Goal: Task Accomplishment & Management: Manage account settings

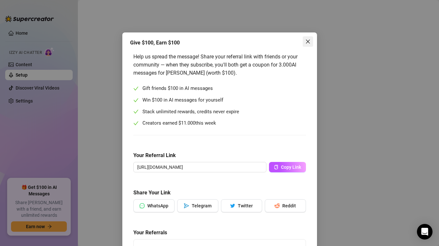
click at [305, 42] on icon "close" at bounding box center [307, 41] width 5 height 5
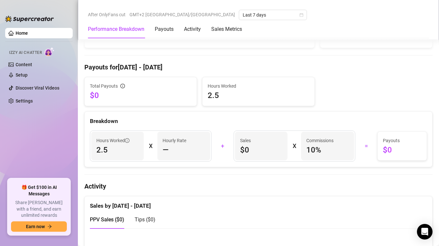
scroll to position [187, 0]
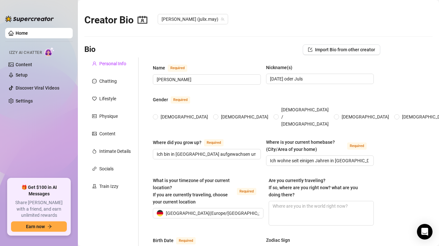
radio input "true"
type input "[DATE]"
click at [106, 186] on div "Train Izzy" at bounding box center [108, 186] width 19 height 7
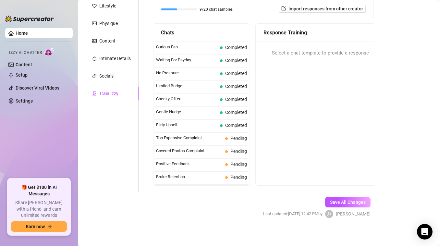
scroll to position [95, 0]
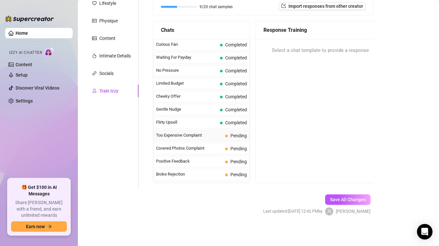
click at [234, 131] on div "Too Expensive Complaint Pending" at bounding box center [201, 136] width 97 height 12
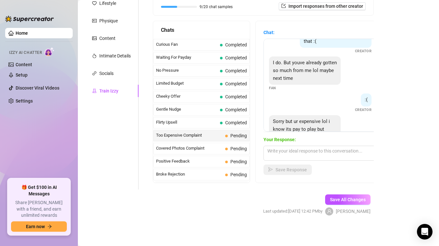
scroll to position [152, 0]
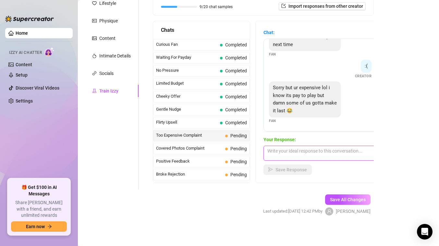
click at [303, 153] on textarea at bounding box center [320, 153] width 114 height 15
click at [308, 149] on textarea at bounding box center [320, 153] width 114 height 15
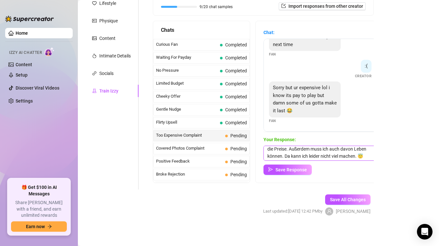
scroll to position [10, 0]
type textarea "Naja es ist halt mein Body und dafür bestimme ich die Preise. Außerdem muss ich…"
click at [297, 169] on span "Save Response" at bounding box center [290, 169] width 31 height 5
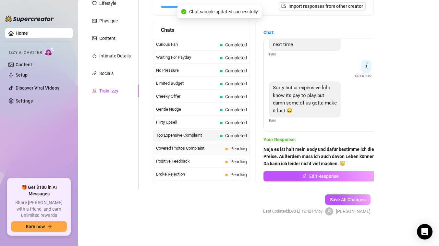
click at [198, 152] on div "Covered Photos Complaint Pending" at bounding box center [201, 149] width 97 height 12
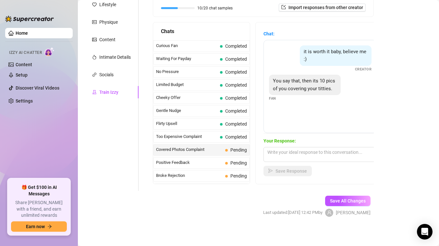
scroll to position [95, 0]
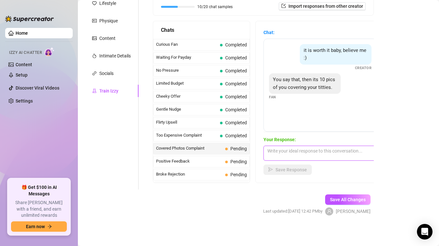
click at [299, 151] on textarea at bounding box center [320, 153] width 114 height 15
type textarea "Es ist nicht jedes Bild"
drag, startPoint x: 311, startPoint y: 151, endPoint x: 263, endPoint y: 151, distance: 48.3
click at [263, 151] on div "Chat: it is worth it baby, believe me :) Creator You say that, then its 10 pics…" at bounding box center [320, 102] width 129 height 162
click at [292, 152] on textarea at bounding box center [320, 153] width 114 height 15
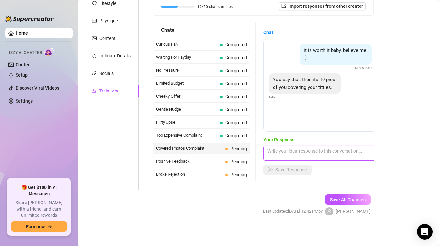
type textarea "E"
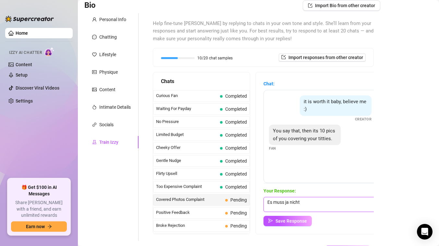
scroll to position [43, 0]
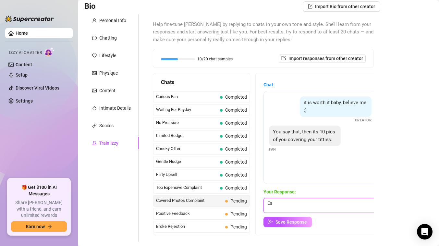
type textarea "E"
type textarea "J"
drag, startPoint x: 288, startPoint y: 209, endPoint x: 351, endPoint y: 209, distance: 63.3
click at [351, 209] on textarea "Manchmal ist mehr und manchmal weniger darauf zu sehen. Ist ja auch kein muss, …" at bounding box center [320, 205] width 114 height 15
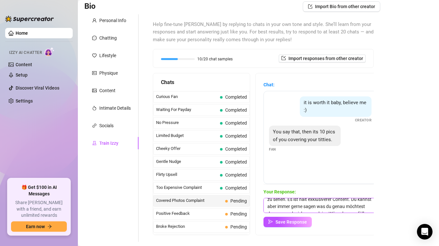
scroll to position [8, 0]
click at [351, 202] on textarea "Manchmal ist mehr und manchmal weniger darauf zu sehen. Es ist halt exklusivere…" at bounding box center [320, 205] width 114 height 15
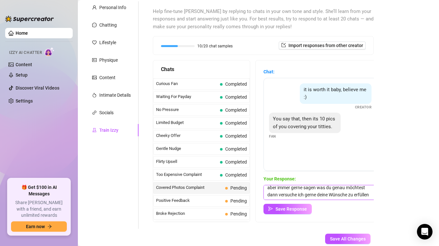
scroll to position [58, 0]
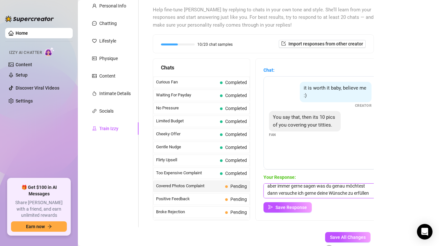
click at [370, 194] on textarea "Manchmal ist mehr und manchmal weniger darauf zu sehen. Es ist halt exklusivere…" at bounding box center [320, 190] width 114 height 15
click at [352, 189] on textarea "Manchmal ist mehr und manchmal weniger darauf zu sehen. Es ist halt exklusivere…" at bounding box center [320, 190] width 114 height 15
click at [330, 185] on textarea "Manchmal ist mehr und manchmal weniger darauf zu sehen. Es ist halt exklusivere…" at bounding box center [320, 190] width 114 height 15
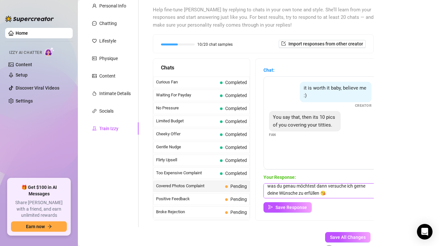
click at [330, 185] on textarea "Manchmal ist mehr und manchmal weniger darauf zu sehen. Es ist halt exklusivere…" at bounding box center [320, 190] width 114 height 15
type textarea "Manchmal ist mehr und manchmal weniger darauf zu sehen. Es ist halt exklusivere…"
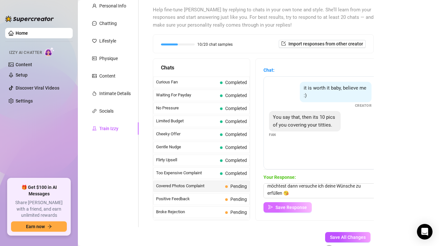
click at [297, 210] on button "Save Response" at bounding box center [287, 207] width 48 height 10
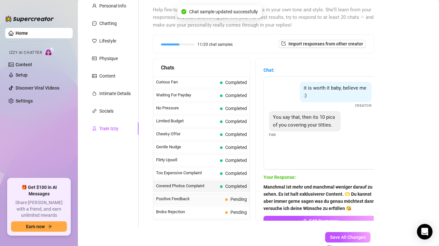
click at [192, 197] on span "Positive Feedback" at bounding box center [189, 199] width 67 height 6
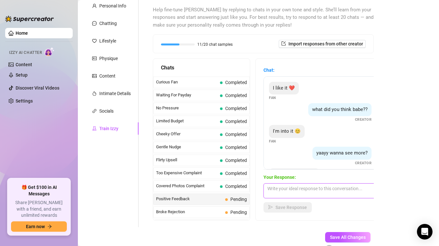
click at [314, 191] on textarea at bounding box center [320, 190] width 114 height 15
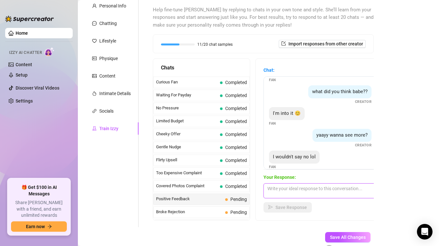
scroll to position [26, 0]
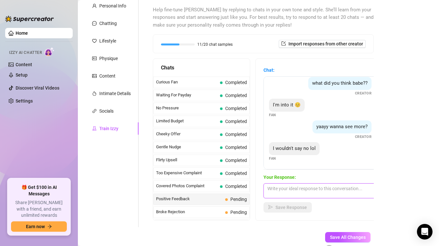
click at [316, 192] on textarea at bounding box center [320, 190] width 114 height 15
click at [359, 195] on textarea "Es freut mich sooo dass es dir gefällt" at bounding box center [320, 190] width 114 height 15
click at [310, 192] on textarea "Es freut mich sooo dass es dir gefällt ❤️‍🔥☺️" at bounding box center [320, 190] width 114 height 15
type textarea "Es freut mich sooo dass es dir gefällt ❤️‍🔥☺️"
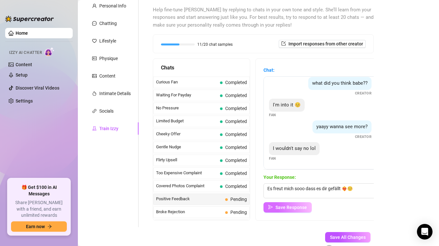
click at [297, 206] on span "Save Response" at bounding box center [290, 207] width 31 height 5
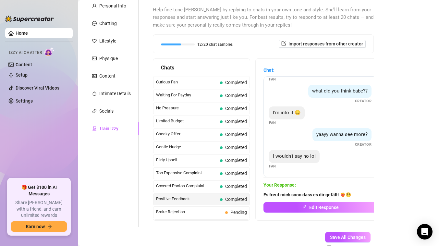
scroll to position [95, 0]
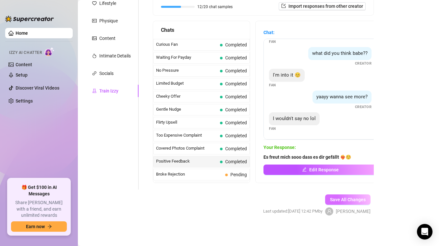
click at [355, 197] on span "Save All Changes" at bounding box center [348, 199] width 36 height 5
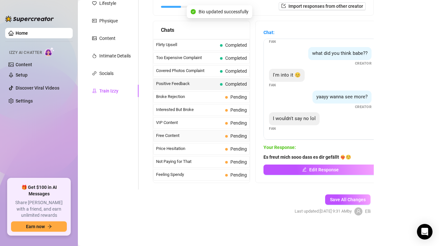
scroll to position [78, 0]
click at [186, 98] on span "Broke Rejection" at bounding box center [189, 96] width 67 height 6
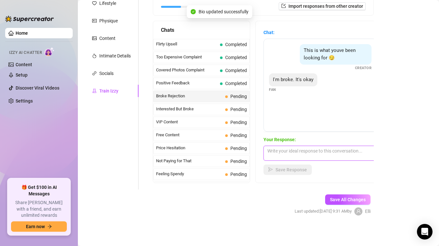
click at [285, 151] on textarea at bounding box center [320, 153] width 114 height 15
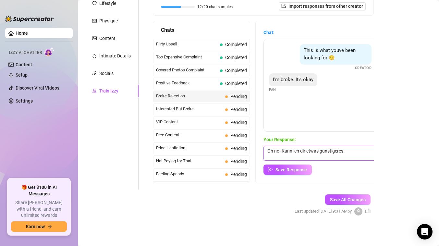
drag, startPoint x: 281, startPoint y: 150, endPoint x: 346, endPoint y: 155, distance: 64.8
click at [346, 155] on textarea "Oh no! Kann ich dir etwas günstigeres" at bounding box center [320, 153] width 114 height 15
click at [350, 150] on textarea "Oh no! Ich kann gerne versuchen was in deiner Preisspanne zu finden, wenn du mi…" at bounding box center [320, 153] width 114 height 15
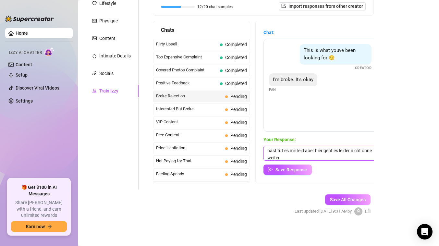
click at [317, 156] on textarea "Oh no! Ich kann gerne versuchen was in deiner Preisspanne zu finden, wenn du mi…" at bounding box center [320, 153] width 114 height 15
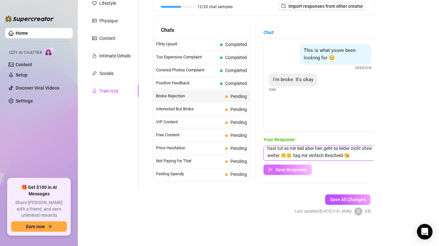
type textarea "Oh no! Ich kann gerne versuchen was in deiner Preisspanne zu finden, wenn du mi…"
click at [294, 169] on span "Save Response" at bounding box center [290, 169] width 31 height 5
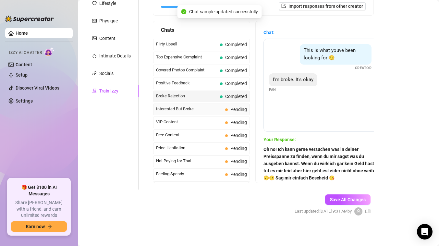
click at [198, 108] on span "Interested But Broke" at bounding box center [189, 109] width 67 height 6
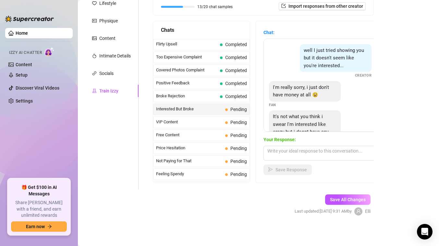
scroll to position [29, 0]
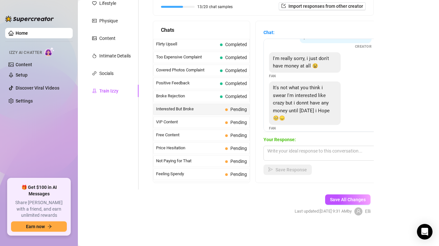
click at [311, 142] on span "Your Response:" at bounding box center [320, 139] width 114 height 7
click at [306, 145] on div "Your Response: Save Response" at bounding box center [320, 155] width 114 height 39
click at [300, 151] on textarea at bounding box center [320, 153] width 114 height 15
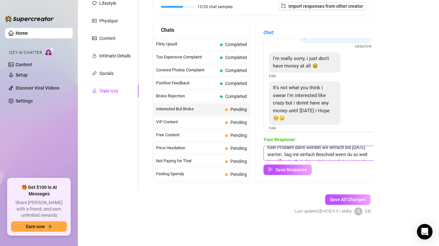
scroll to position [0, 0]
click at [316, 151] on textarea "Kein Problem dann werden wir einfach bis [DATE] warten. Sag mir einfach Beschei…" at bounding box center [320, 153] width 114 height 15
click at [281, 159] on textarea "Kein Problem dann warten wir einfach bis [DATE] warten. Sag mir einfach Beschei…" at bounding box center [320, 153] width 114 height 15
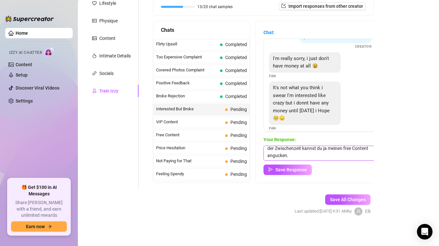
click at [307, 154] on textarea "Kein Problem dann warten wir einfach bis [DATE]. Sag mir einfach Bescheid wenn …" at bounding box center [320, 153] width 114 height 15
type textarea "Kein Problem dann warten wir einfach bis [DATE]. Sag mir einfach Bescheid wenn …"
click at [295, 171] on span "Save Response" at bounding box center [290, 169] width 31 height 5
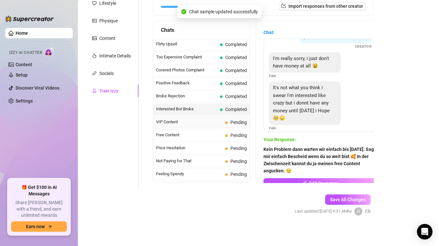
click at [206, 122] on span "VIP Content" at bounding box center [189, 122] width 67 height 6
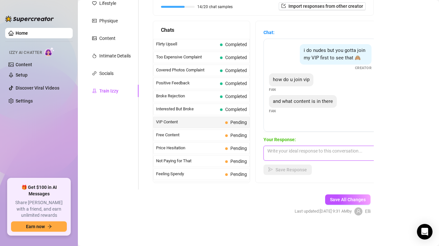
click at [294, 152] on textarea at bounding box center [320, 153] width 114 height 15
type textarea "H"
click at [277, 155] on textarea at bounding box center [320, 153] width 114 height 15
type textarea "I"
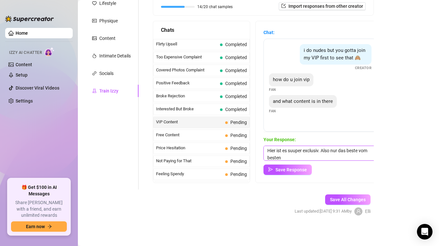
scroll to position [3, 0]
drag, startPoint x: 322, startPoint y: 150, endPoint x: 335, endPoint y: 157, distance: 14.8
click at [335, 157] on textarea "Hier ist es suuper exclusiv. Also nur das beste vom besten" at bounding box center [320, 153] width 114 height 15
click at [312, 149] on textarea "Hier ist es suuper exclusiv." at bounding box center [320, 153] width 114 height 15
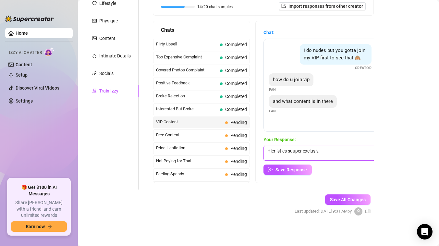
click at [308, 150] on textarea "Hier ist es suuper exclusiv." at bounding box center [320, 153] width 114 height 15
click at [310, 151] on textarea "Hier ist es suuper exclusiv." at bounding box center [320, 153] width 114 height 15
click at [326, 153] on textarea "Hier ist es suuper exklusiv." at bounding box center [320, 153] width 114 height 15
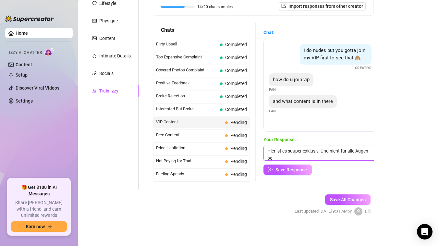
scroll to position [0, 0]
click at [307, 158] on textarea "Hier ist es suuper exklusiv. Und nicht für alle Augen bestimmt 🫦" at bounding box center [320, 153] width 114 height 15
type textarea "Hier ist es suuper exklusiv. Und nicht für alle Augen bestimmt 🫦"
click at [299, 170] on span "Save Response" at bounding box center [290, 169] width 31 height 5
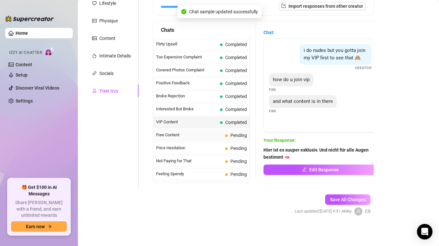
click at [188, 136] on span "Free Content" at bounding box center [189, 135] width 67 height 6
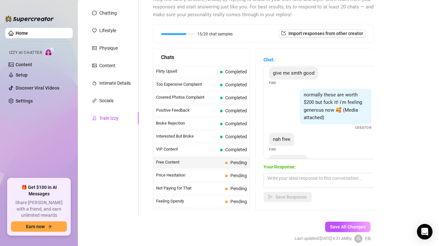
scroll to position [71, 0]
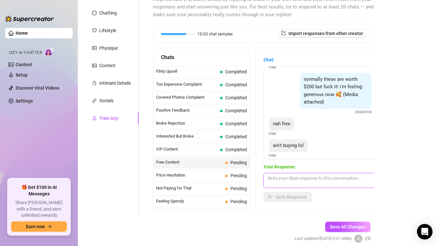
click at [296, 185] on textarea at bounding box center [320, 180] width 114 height 15
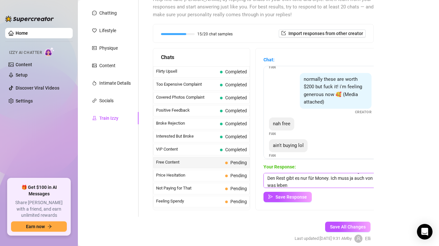
scroll to position [8, 0]
drag, startPoint x: 314, startPoint y: 184, endPoint x: 367, endPoint y: 183, distance: 52.2
click at [367, 183] on textarea "Für free kannst du dir meinen free content angucken. Den Rest gibt es nur für M…" at bounding box center [320, 180] width 114 height 15
click at [313, 186] on textarea "Für free kannst du dir meinen free content angucken. Den Rest gibt es nur für M…" at bounding box center [320, 180] width 114 height 15
type textarea "Für free kannst du dir meinen free content angucken. Den Rest gibt es nur für M…"
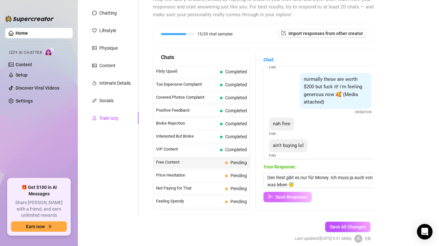
click at [300, 193] on button "Save Response" at bounding box center [287, 197] width 48 height 10
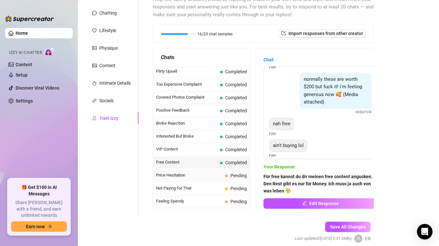
click at [212, 177] on span "Price Hesitation" at bounding box center [189, 175] width 67 height 6
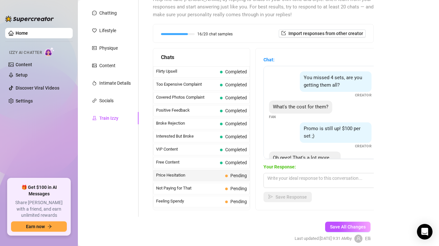
scroll to position [35, 0]
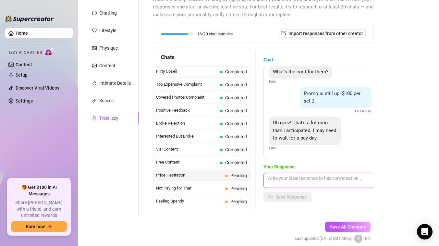
click at [289, 177] on textarea at bounding box center [320, 180] width 114 height 15
click at [336, 181] on textarea "Ja kein Problem. Ich kann es" at bounding box center [320, 180] width 114 height 15
type textarea "J"
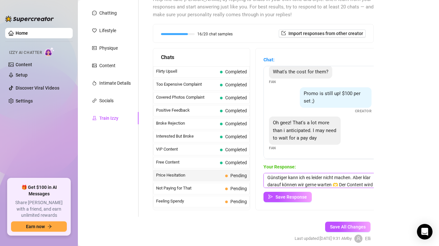
scroll to position [7, 0]
type textarea "Günstiger kann ich es leider nicht machen. Aber klar darauf können wir gerne wa…"
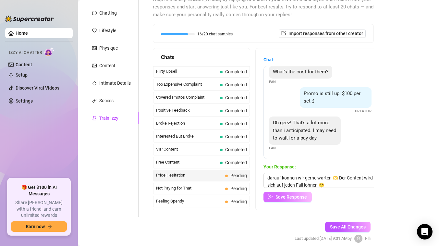
click at [292, 201] on button "Save Response" at bounding box center [287, 197] width 48 height 10
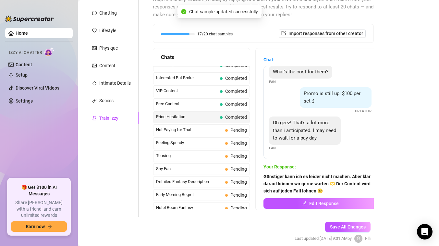
scroll to position [147, 0]
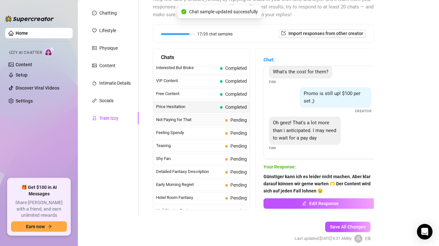
click at [206, 120] on span "Not Paying for That" at bounding box center [189, 119] width 67 height 6
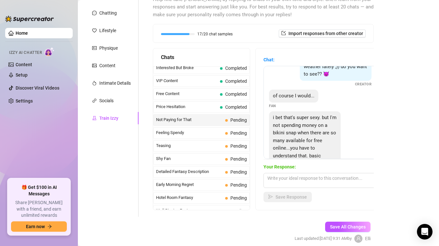
scroll to position [52, 0]
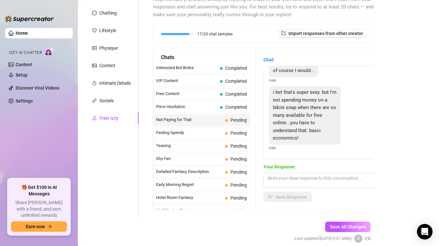
click at [362, 131] on div "i bet that's super sexy. but I'm not spending money on a bikini snap when there…" at bounding box center [320, 118] width 103 height 65
click at [314, 179] on textarea at bounding box center [320, 180] width 114 height 15
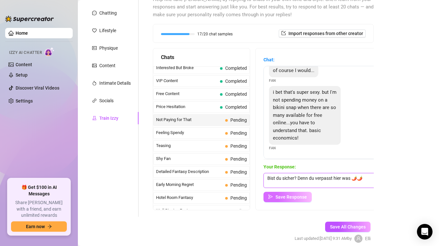
type textarea "Bist du sicher? Denn du verpasst hier was 🌶️🌶️"
click at [292, 197] on span "Save Response" at bounding box center [290, 196] width 31 height 5
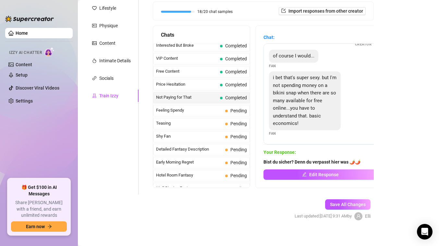
scroll to position [95, 0]
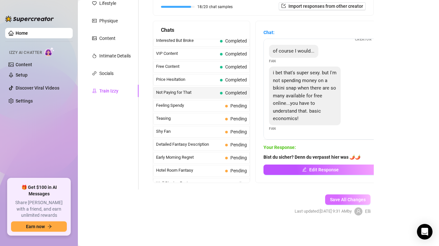
click at [339, 199] on span "Save All Changes" at bounding box center [348, 199] width 36 height 5
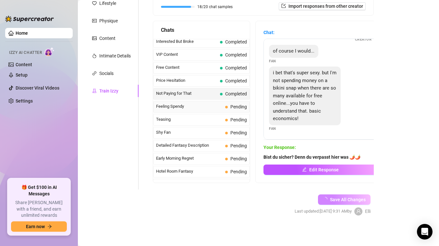
click at [200, 108] on span "Feeling Spendy" at bounding box center [189, 106] width 67 height 6
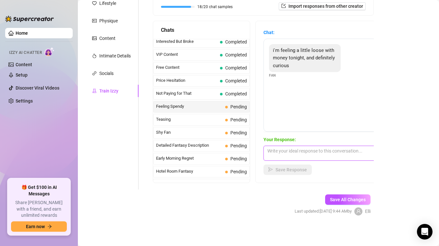
click at [290, 148] on textarea at bounding box center [320, 153] width 114 height 15
click at [287, 150] on textarea "Uhh 🥰🥰 uund worauf hast du so Lust?" at bounding box center [320, 153] width 114 height 15
click at [357, 148] on textarea "Uhh 🥰🥰 uund worauf hast du so Lust?" at bounding box center [320, 153] width 114 height 15
type textarea "Uhh 🥰🥰 uund worauf hast du so Lust? 😏"
click at [292, 171] on span "Save Response" at bounding box center [290, 169] width 31 height 5
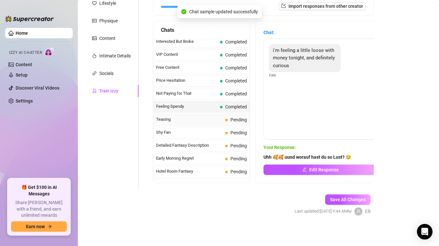
click at [197, 124] on div "Teasing Pending" at bounding box center [201, 120] width 97 height 12
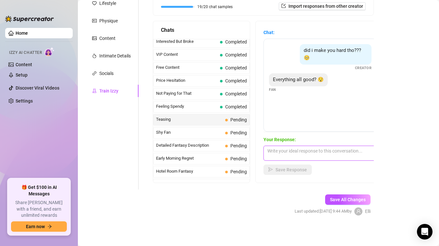
click at [285, 160] on textarea at bounding box center [320, 153] width 114 height 15
click at [285, 159] on textarea at bounding box center [320, 153] width 114 height 15
click at [371, 147] on textarea "Nur wenn du mir zeigst wie du für mich kommst" at bounding box center [320, 153] width 114 height 15
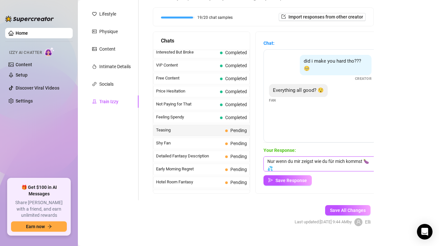
scroll to position [84, 0]
click at [304, 168] on textarea "Nur wenn du mir zeigst wie du für mich kommst 🍆💦" at bounding box center [320, 164] width 114 height 15
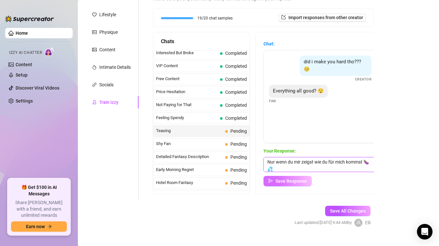
type textarea "Nur wenn du mir zeigst wie du für mich kommst 🍆💦"
click at [296, 181] on span "Save Response" at bounding box center [290, 180] width 31 height 5
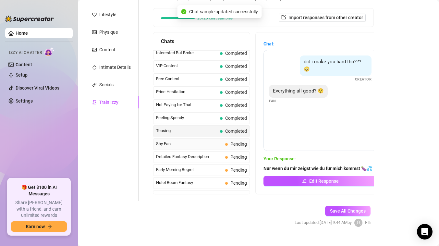
click at [186, 144] on span "Shy Fan" at bounding box center [189, 143] width 67 height 6
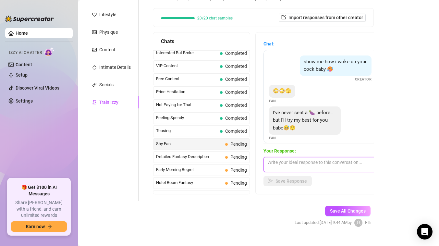
click at [296, 165] on textarea at bounding box center [320, 164] width 114 height 15
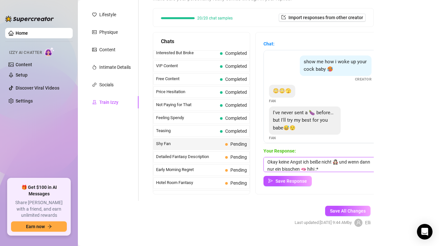
click at [279, 159] on textarea "Okay keine Angst ich beiße nicht 🧛🏻‍♀️ und wenn dann nur ein bisschen 🫦 hihi :*" at bounding box center [320, 164] width 114 height 15
type textarea "keine Angst ich beiße nicht 🧛🏻‍♀️ und wenn dann nur ein bisschen 🫦 hihi :*"
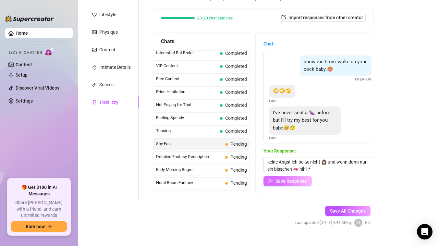
click at [289, 181] on span "Save Response" at bounding box center [290, 180] width 31 height 5
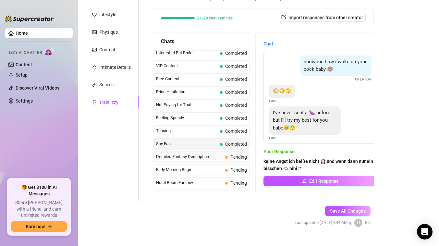
click at [197, 159] on span "Detailed Fantasy Description" at bounding box center [189, 156] width 67 height 6
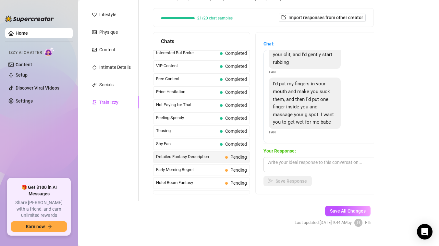
scroll to position [95, 0]
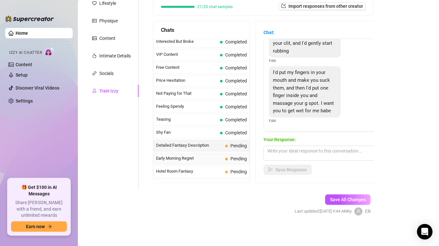
click at [181, 158] on span "Early Morning Regret" at bounding box center [189, 158] width 67 height 6
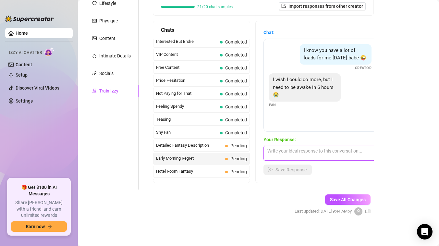
click at [307, 151] on textarea at bounding box center [320, 153] width 114 height 15
type textarea "a"
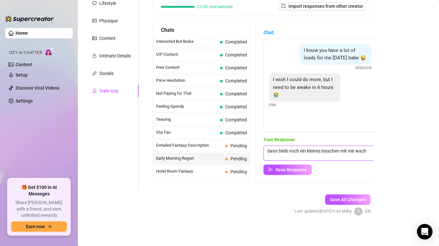
click at [297, 149] on textarea "dann bleib noch ein kleines bisschen mit mir wach" at bounding box center [320, 153] width 114 height 15
click at [324, 153] on textarea "dann bleib noch ein kleines bisschen mit mir wach" at bounding box center [320, 153] width 114 height 15
click at [361, 151] on textarea "dann bleib noch ein kleines bisschen mit mir wach" at bounding box center [320, 153] width 114 height 15
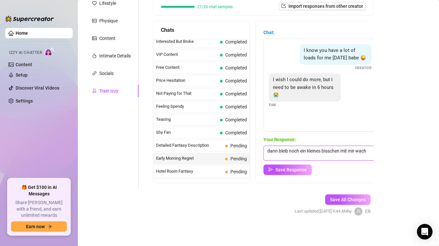
click at [293, 155] on textarea "dann bleib noch ein kleines bisschen mit mir wach" at bounding box center [320, 153] width 114 height 15
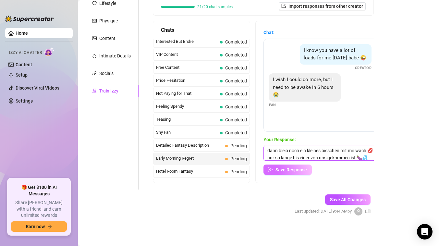
type textarea "dann bleib noch ein kleines bisschen mit mir wach 💋 nur so lange bis einer von …"
click at [297, 170] on span "Save Response" at bounding box center [290, 169] width 31 height 5
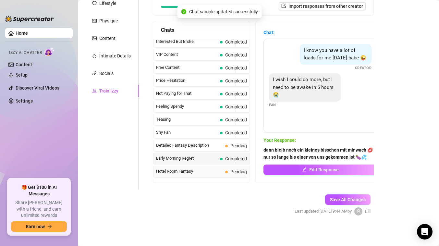
click at [192, 171] on span "Hotel Room Fantasy" at bounding box center [189, 171] width 67 height 6
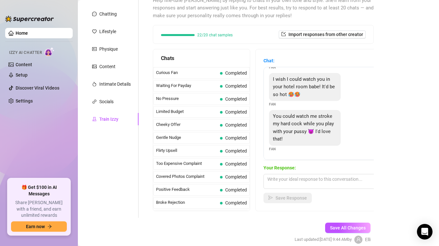
scroll to position [95, 0]
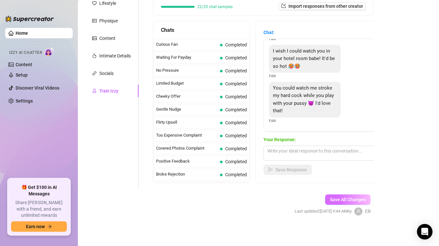
click at [354, 201] on span "Save All Changes" at bounding box center [348, 199] width 36 height 5
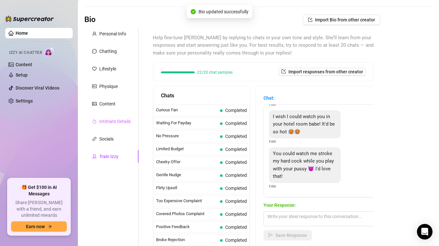
scroll to position [28, 0]
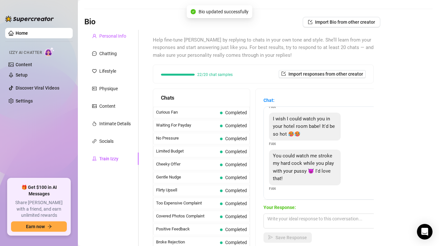
click at [112, 39] on div "Personal Info" at bounding box center [112, 35] width 27 height 7
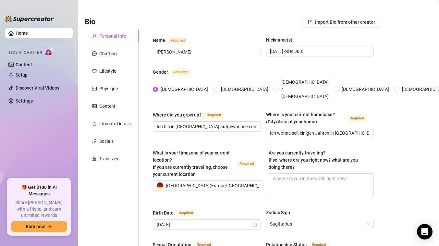
scroll to position [0, 0]
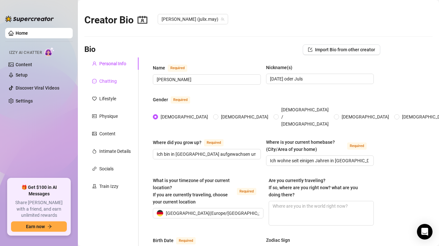
click at [103, 83] on div "Chatting" at bounding box center [108, 81] width 18 height 7
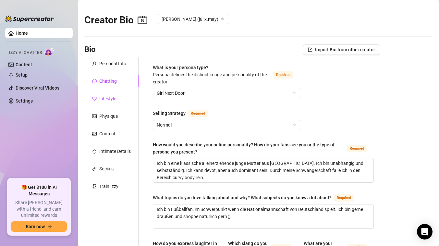
click at [105, 95] on div "Lifestyle" at bounding box center [107, 98] width 17 height 7
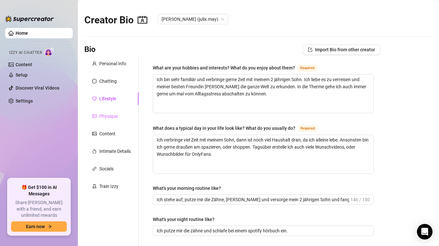
click at [103, 112] on div "Physique" at bounding box center [111, 116] width 54 height 12
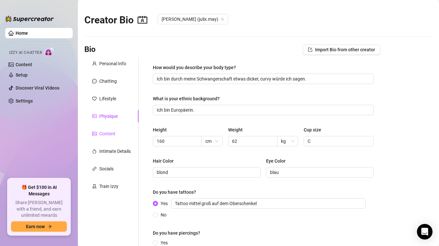
click at [103, 131] on div "Content" at bounding box center [107, 133] width 16 height 7
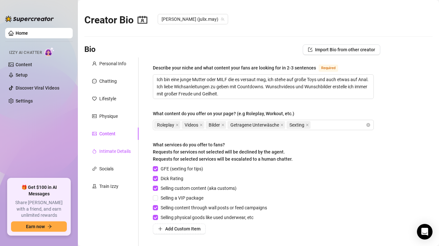
click at [105, 152] on div "Intimate Details" at bounding box center [114, 151] width 31 height 7
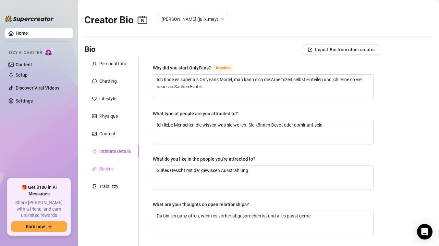
click at [105, 169] on div "Socials" at bounding box center [106, 168] width 14 height 7
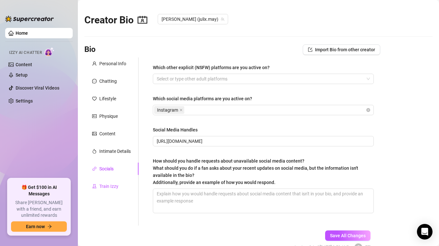
click at [108, 184] on div "Train Izzy" at bounding box center [108, 186] width 19 height 7
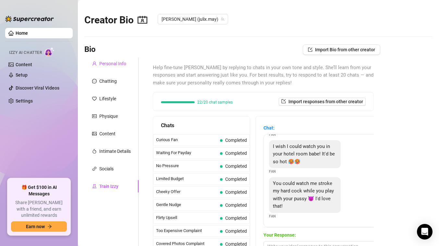
click at [96, 63] on icon "user" at bounding box center [94, 63] width 5 height 5
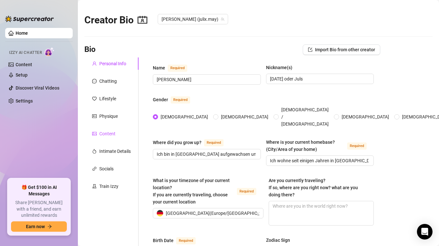
click at [105, 135] on div "Content" at bounding box center [107, 133] width 16 height 7
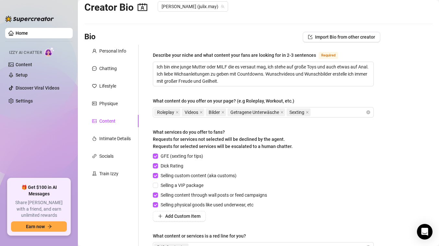
scroll to position [18, 0]
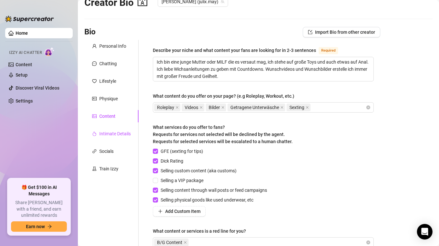
click at [107, 135] on div "Intimate Details" at bounding box center [114, 133] width 31 height 7
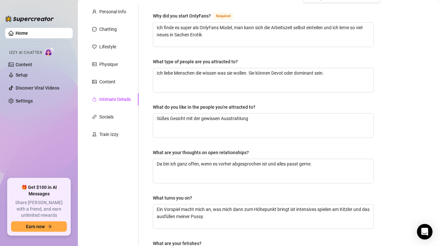
scroll to position [29, 0]
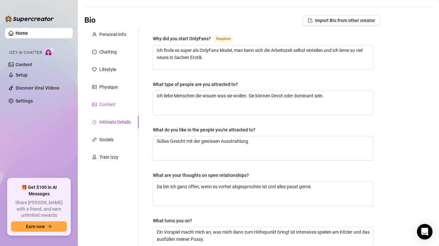
click at [108, 106] on div "Content" at bounding box center [107, 104] width 16 height 7
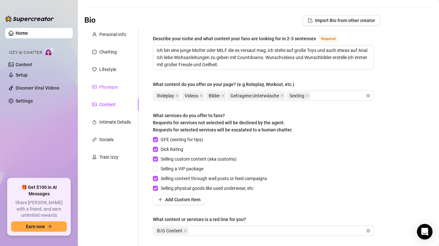
click at [107, 88] on div "Physique" at bounding box center [108, 86] width 18 height 7
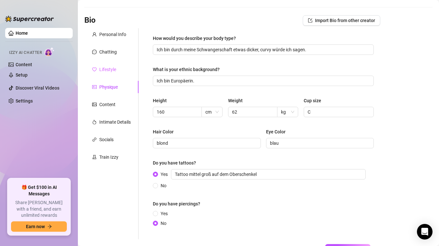
click at [107, 64] on div "Lifestyle" at bounding box center [111, 69] width 54 height 12
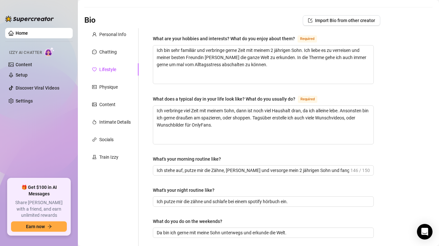
scroll to position [0, 0]
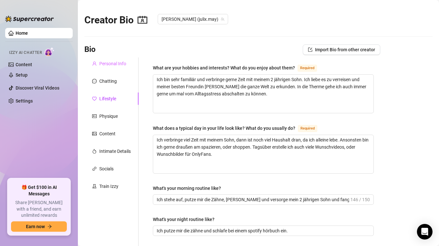
click at [111, 67] on div "Personal Info" at bounding box center [111, 63] width 54 height 12
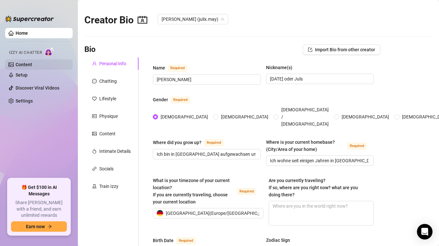
click at [30, 65] on link "Content" at bounding box center [24, 64] width 17 height 5
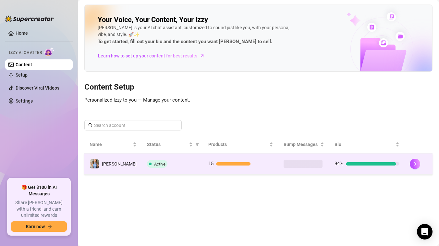
click at [163, 169] on td "Active" at bounding box center [172, 163] width 61 height 21
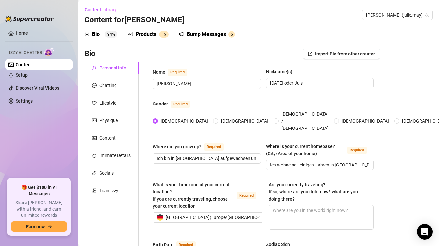
click at [36, 139] on ul "Home Izzy AI Chatter Content Setup Discover Viral Videos Settings" at bounding box center [38, 100] width 67 height 151
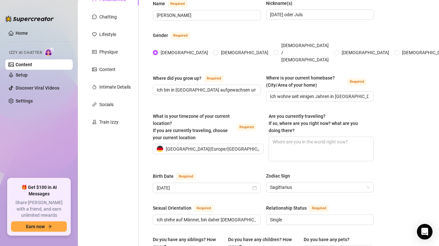
scroll to position [112, 0]
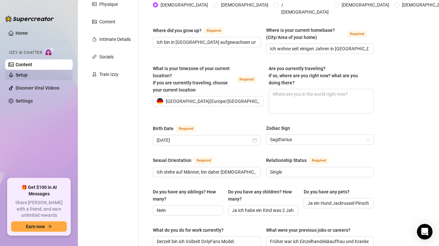
click at [28, 74] on link "Setup" at bounding box center [22, 74] width 12 height 5
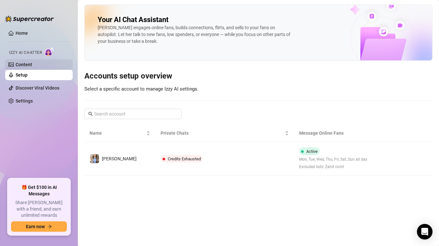
click at [30, 66] on link "Content" at bounding box center [24, 64] width 17 height 5
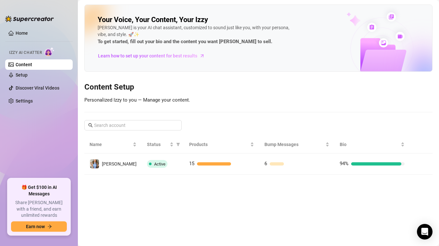
click at [305, 89] on h3 "Content Setup" at bounding box center [258, 87] width 348 height 10
click at [29, 103] on link "Settings" at bounding box center [24, 100] width 17 height 5
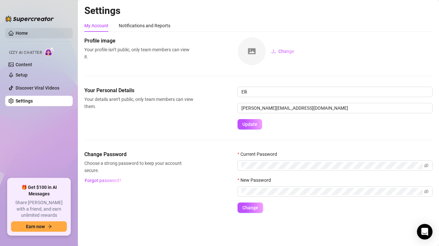
click at [19, 34] on link "Home" at bounding box center [22, 32] width 12 height 5
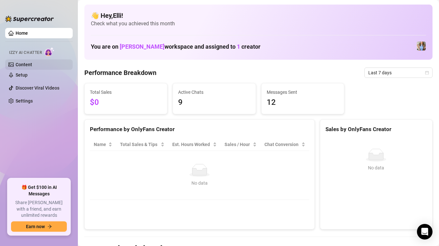
click at [32, 66] on link "Content" at bounding box center [24, 64] width 17 height 5
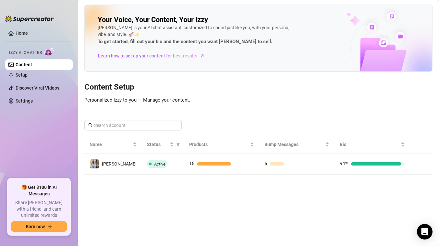
click at [51, 147] on ul "Home Izzy AI Chatter Content Setup Discover Viral Videos Settings" at bounding box center [38, 100] width 67 height 151
click at [31, 99] on link "Settings" at bounding box center [24, 100] width 17 height 5
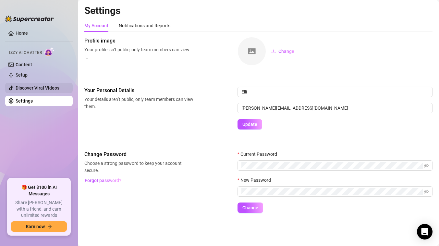
click at [33, 89] on link "Discover Viral Videos" at bounding box center [38, 87] width 44 height 5
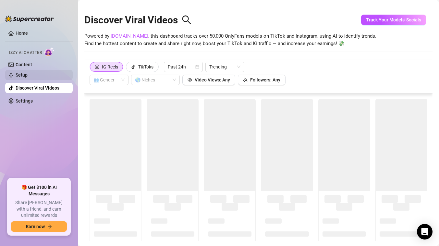
click at [28, 75] on link "Setup" at bounding box center [22, 74] width 12 height 5
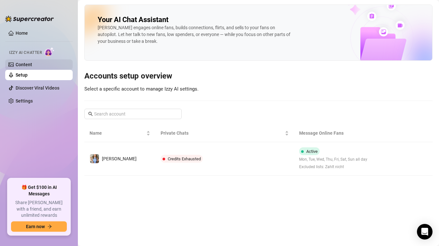
click at [32, 65] on link "Content" at bounding box center [24, 64] width 17 height 5
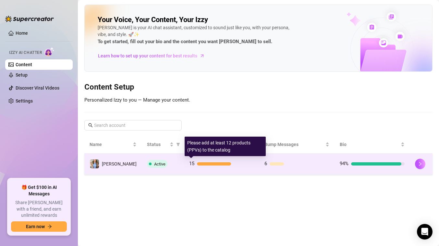
click at [214, 165] on div at bounding box center [214, 163] width 34 height 3
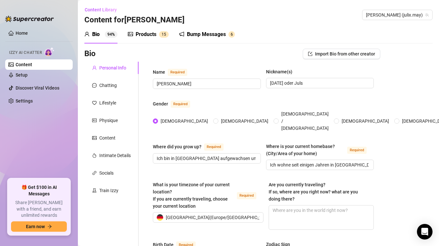
radio input "true"
type input "[DATE]"
click at [143, 35] on div "Products" at bounding box center [146, 34] width 21 height 8
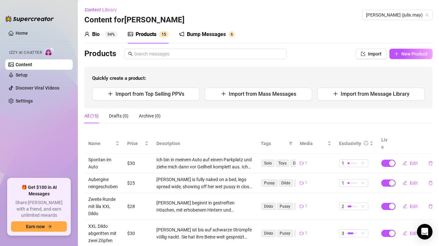
click at [198, 33] on div "Bump Messages" at bounding box center [206, 34] width 39 height 8
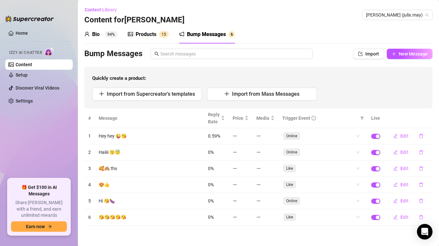
click at [148, 34] on div "Products" at bounding box center [146, 34] width 21 height 8
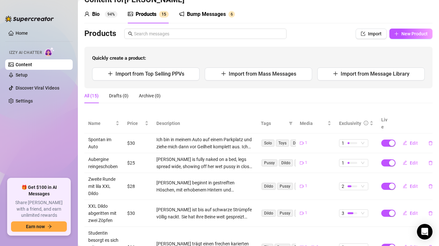
scroll to position [13, 0]
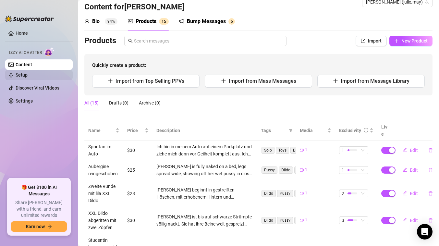
click at [28, 78] on link "Setup" at bounding box center [22, 74] width 12 height 5
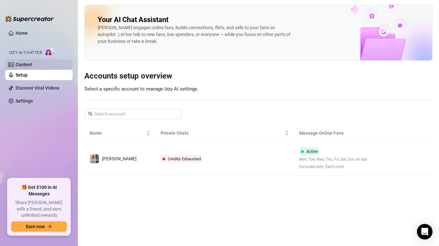
click at [32, 67] on link "Content" at bounding box center [24, 64] width 17 height 5
